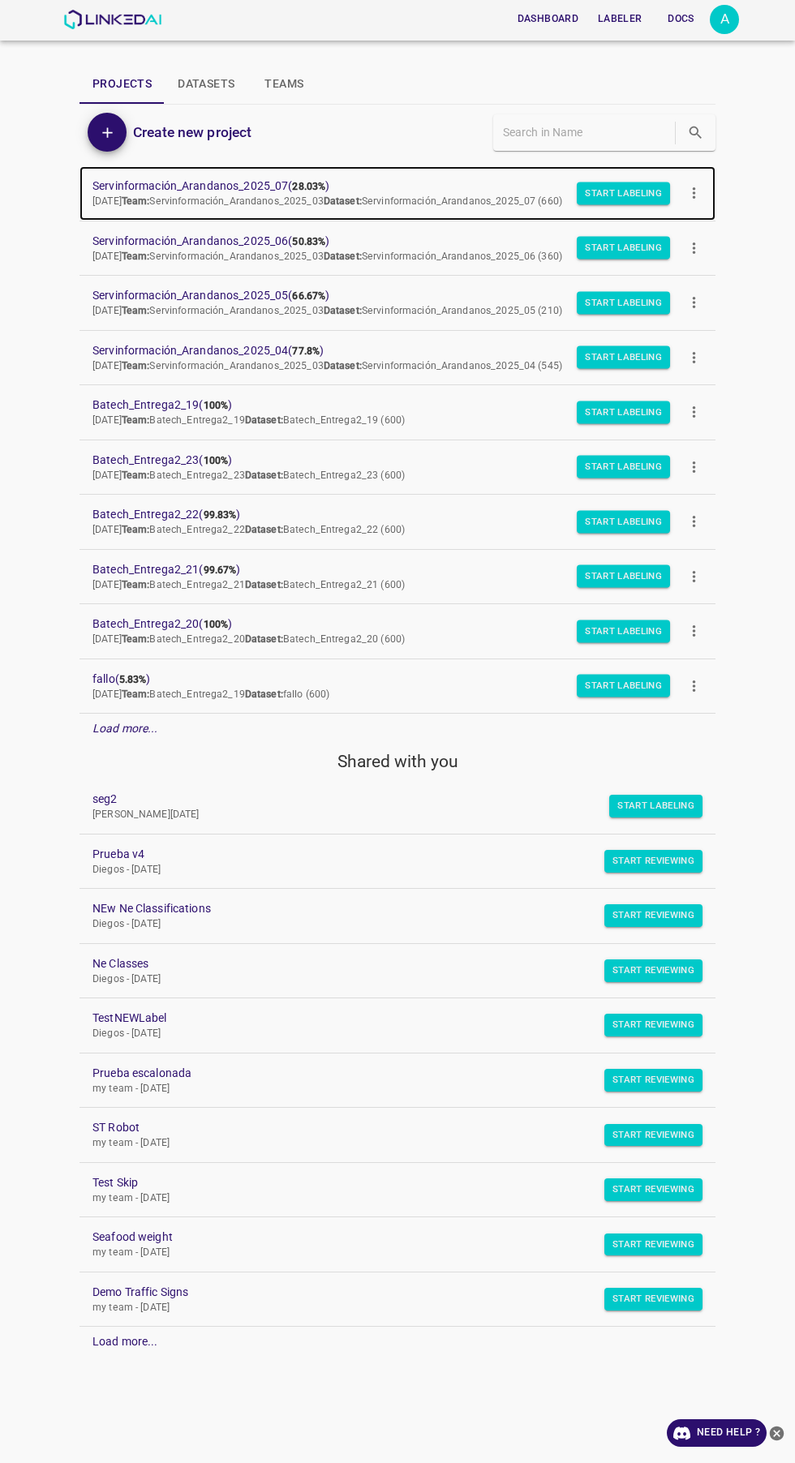
click at [316, 184] on b "28.03%" at bounding box center [308, 186] width 33 height 11
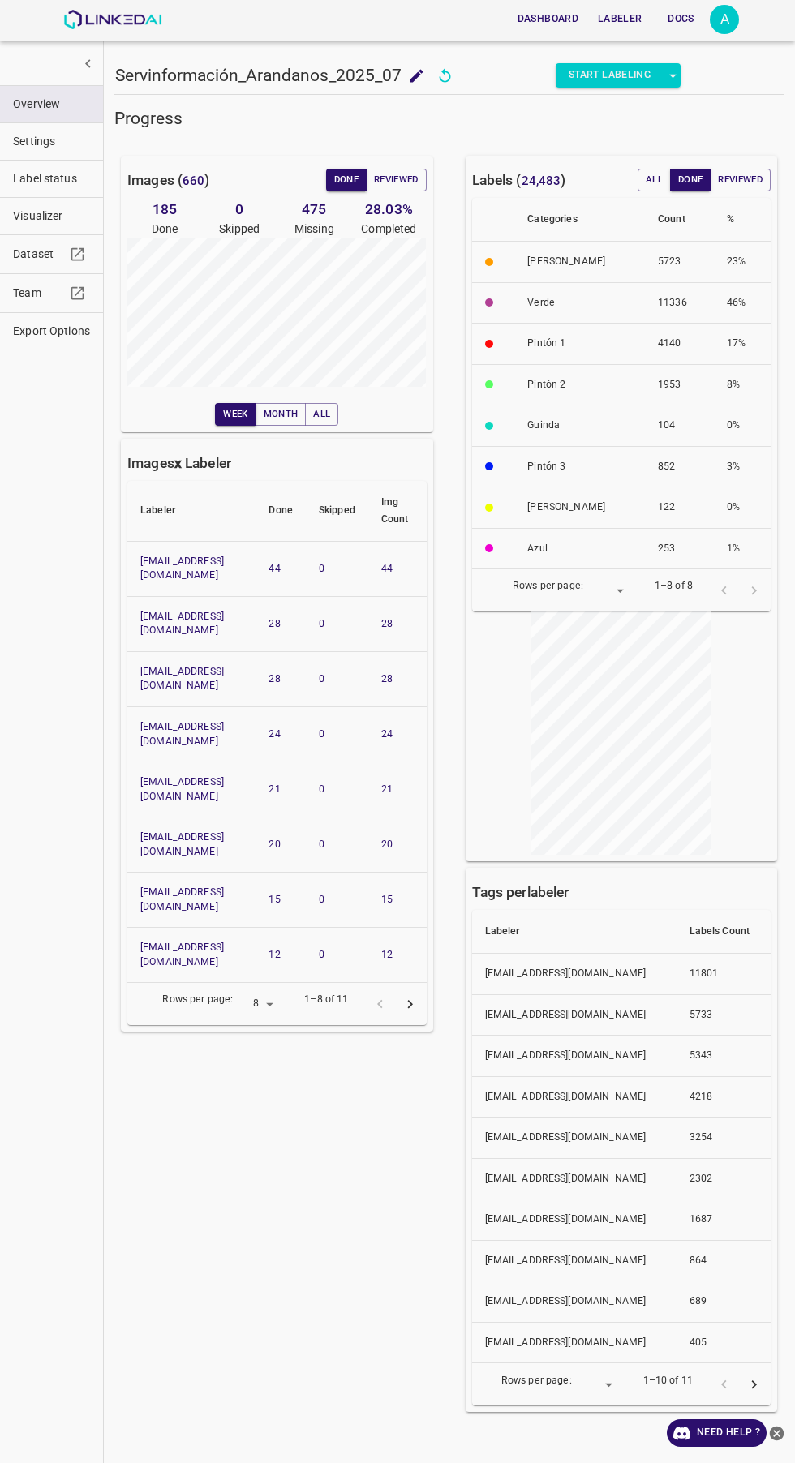
click at [410, 996] on icon "Go to next page" at bounding box center [410, 1004] width 17 height 17
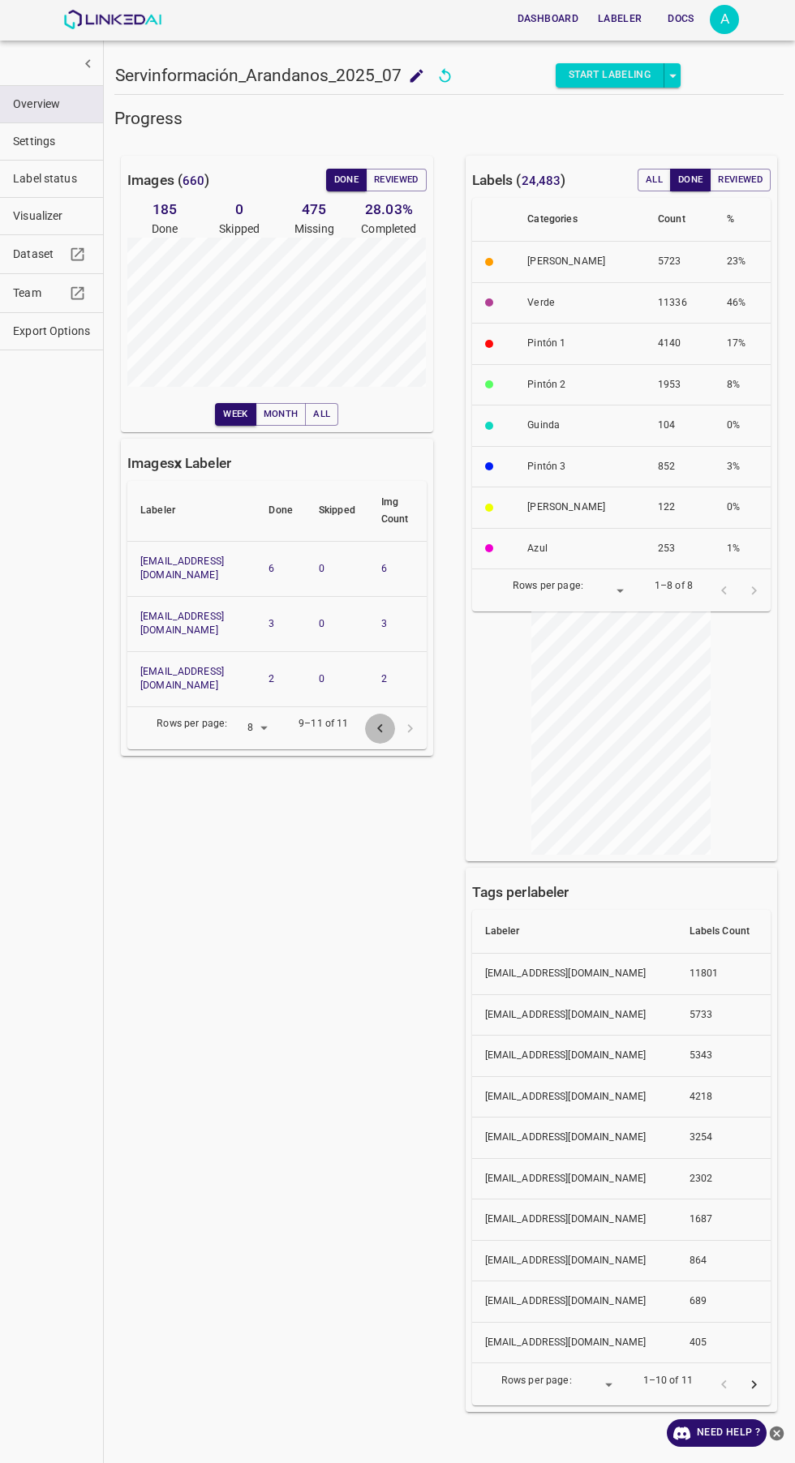
click at [379, 724] on icon "Go to previous page" at bounding box center [379, 728] width 5 height 9
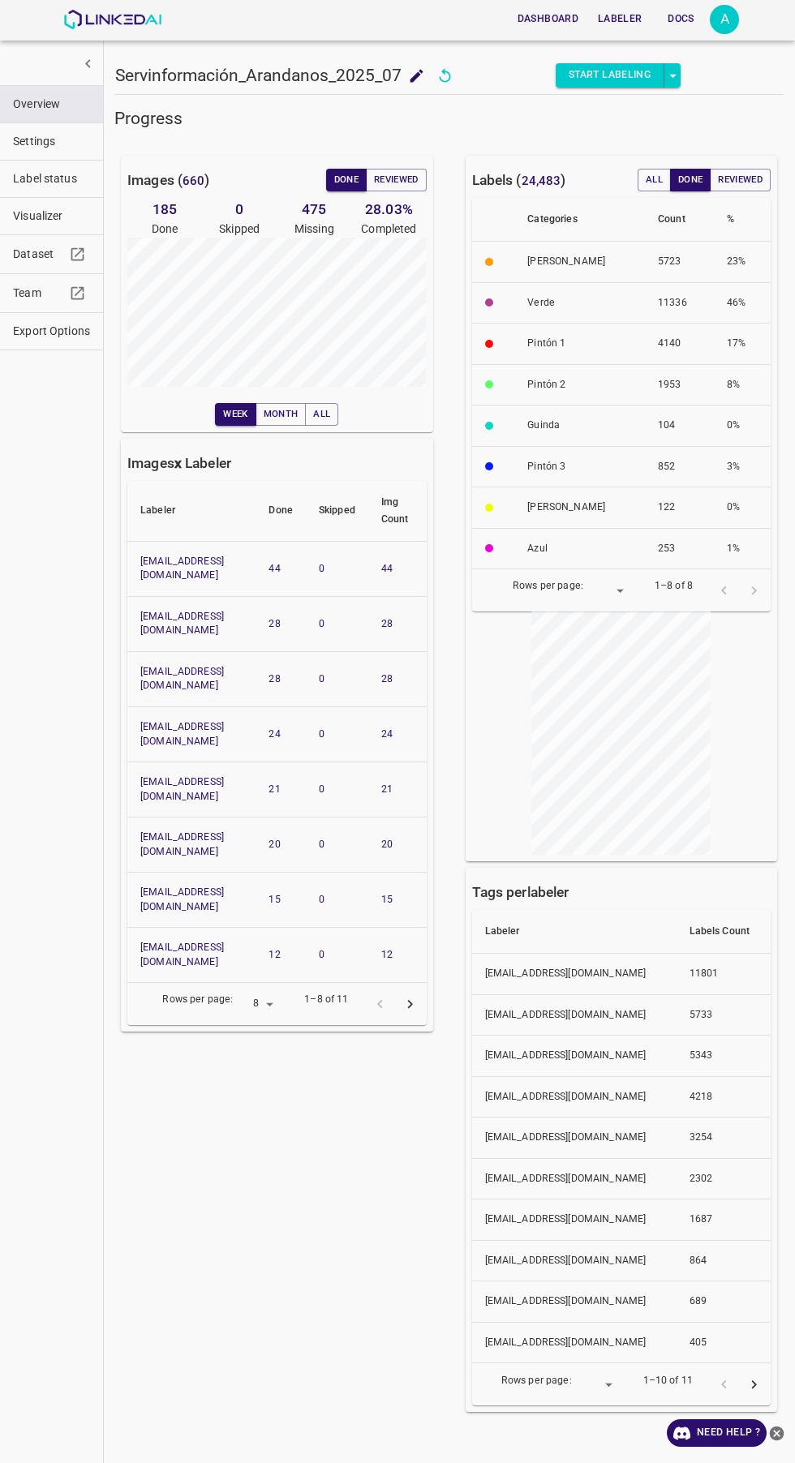
click at [418, 990] on button "Go to next page" at bounding box center [410, 1005] width 30 height 30
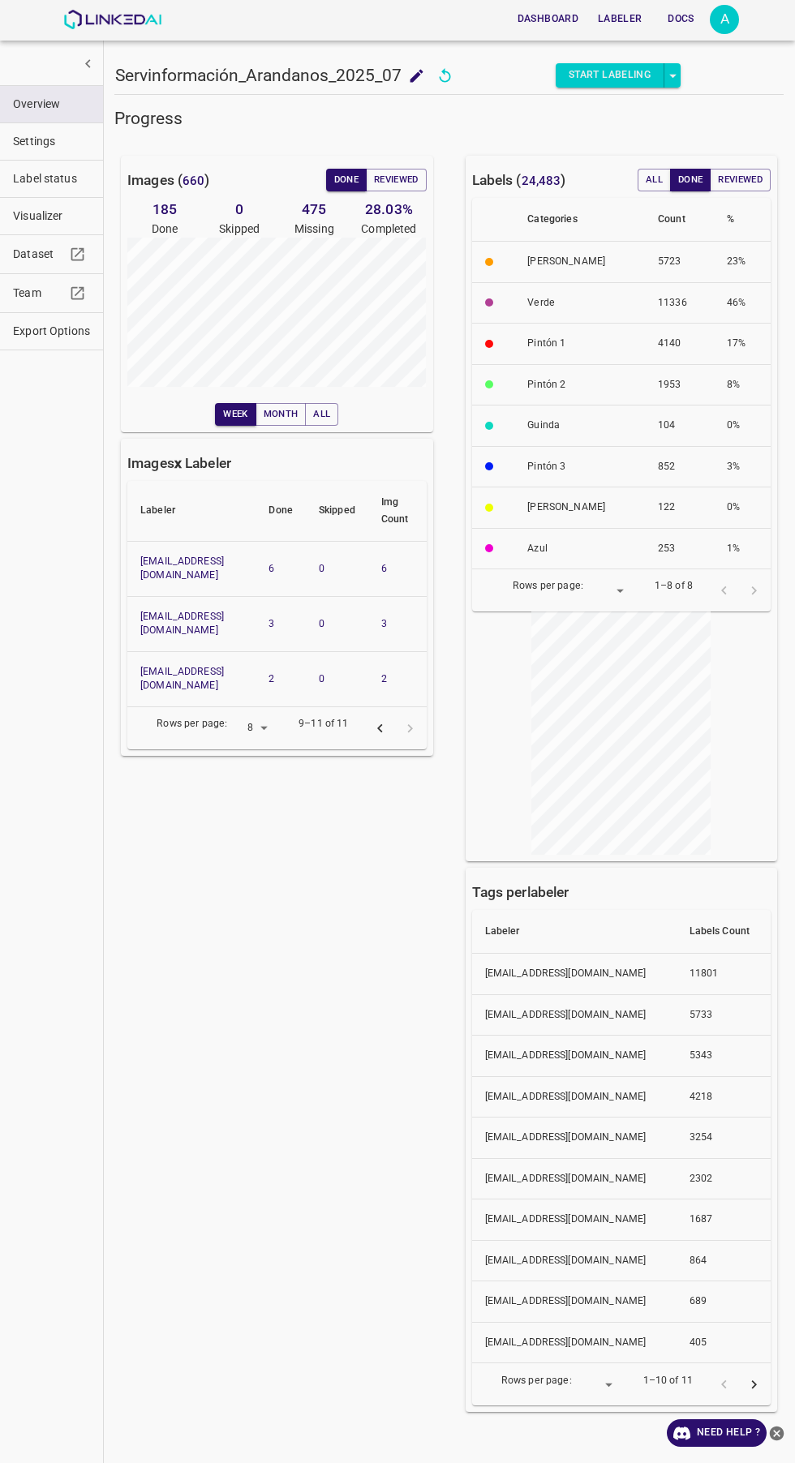
click at [380, 720] on icon "Go to previous page" at bounding box center [380, 728] width 17 height 17
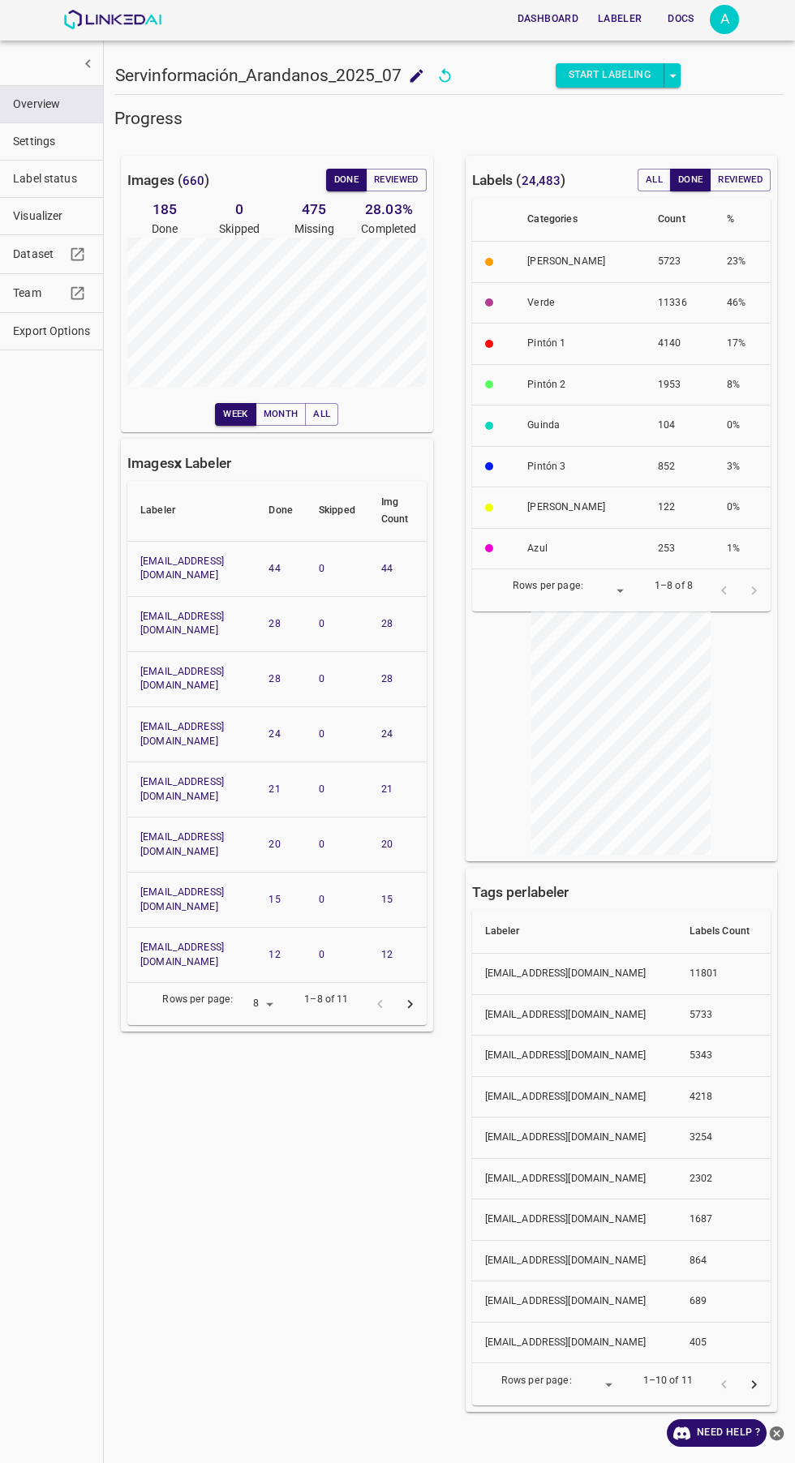
scroll to position [96, 0]
